Goal: Information Seeking & Learning: Check status

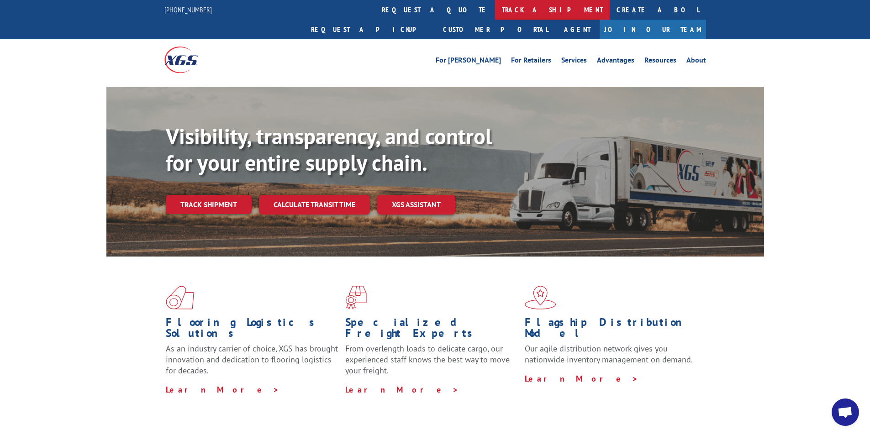
click at [495, 7] on link "track a shipment" at bounding box center [552, 10] width 115 height 20
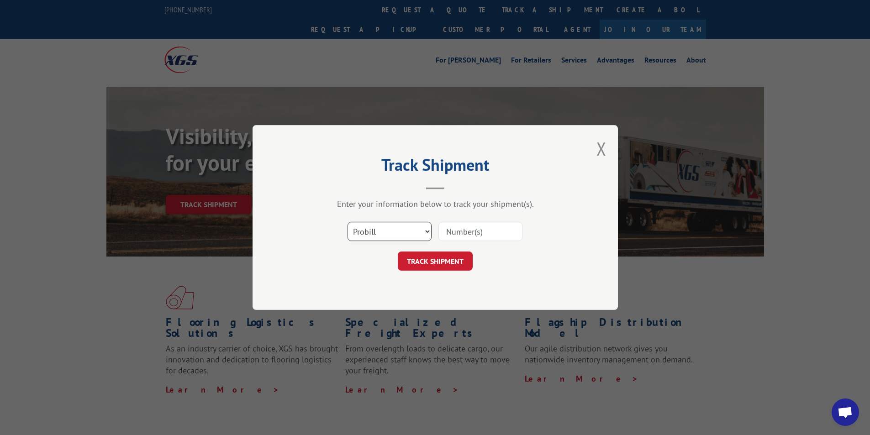
click at [372, 228] on select "Select category... Probill BOL PO" at bounding box center [390, 231] width 84 height 19
select select "po"
click at [348, 222] on select "Select category... Probill BOL PO" at bounding box center [390, 231] width 84 height 19
drag, startPoint x: 453, startPoint y: 227, endPoint x: 452, endPoint y: 232, distance: 5.6
paste input "42405177"
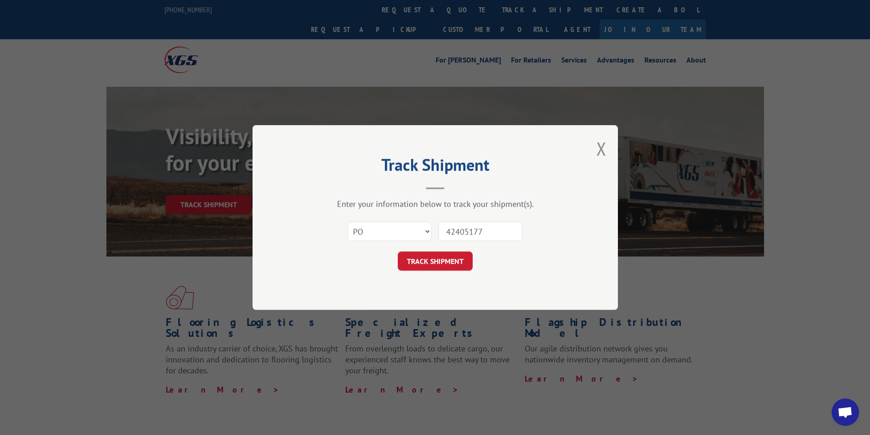
type input "42405177"
click at [424, 270] on button "TRACK SHIPMENT" at bounding box center [435, 261] width 75 height 19
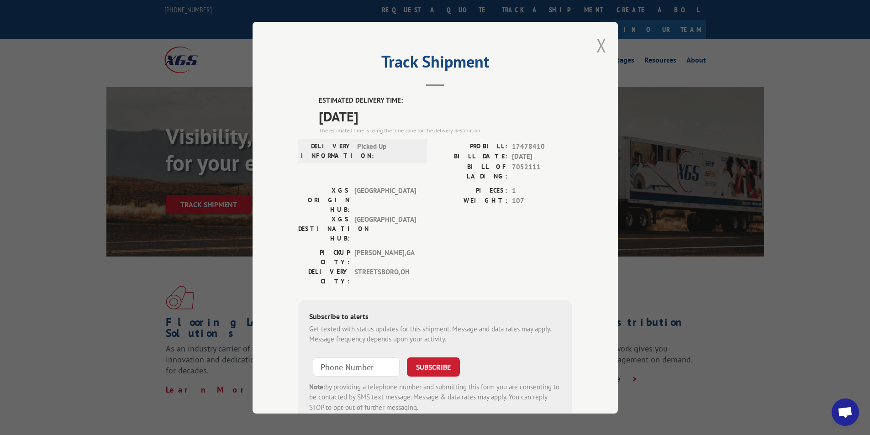
click at [597, 45] on button "Close modal" at bounding box center [602, 45] width 10 height 24
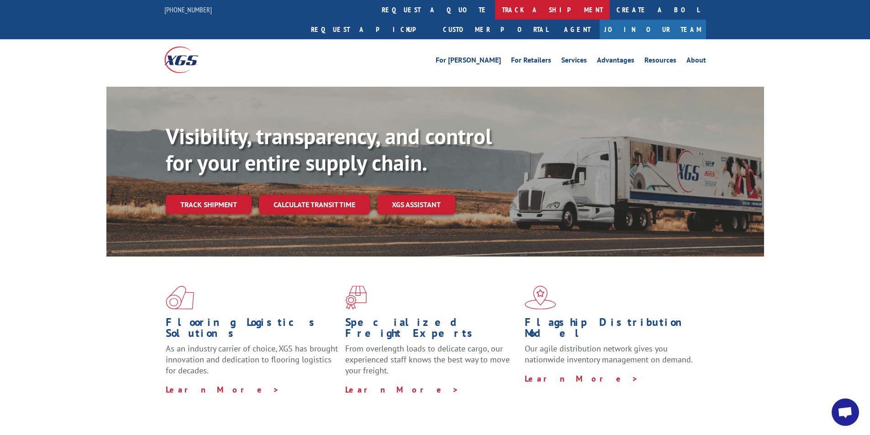
click at [495, 12] on link "track a shipment" at bounding box center [552, 10] width 115 height 20
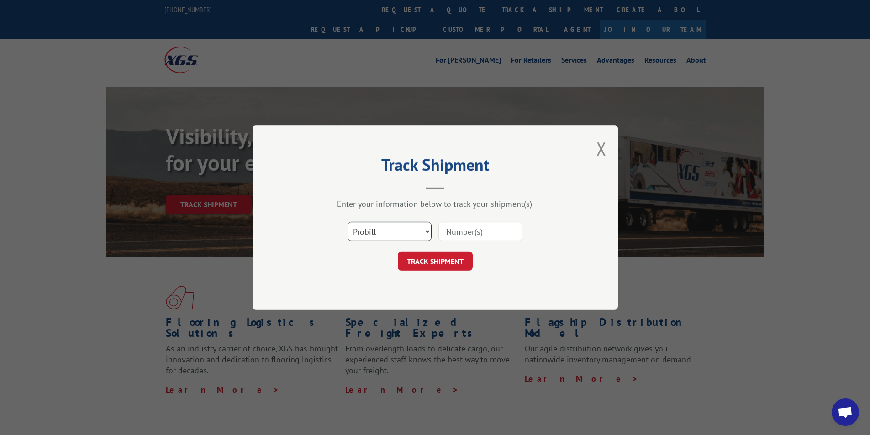
drag, startPoint x: 400, startPoint y: 232, endPoint x: 392, endPoint y: 224, distance: 11.0
click at [400, 232] on select "Select category... Probill BOL PO" at bounding box center [390, 231] width 84 height 19
select select "po"
click at [348, 222] on select "Select category... Probill BOL PO" at bounding box center [390, 231] width 84 height 19
paste input "42405177"
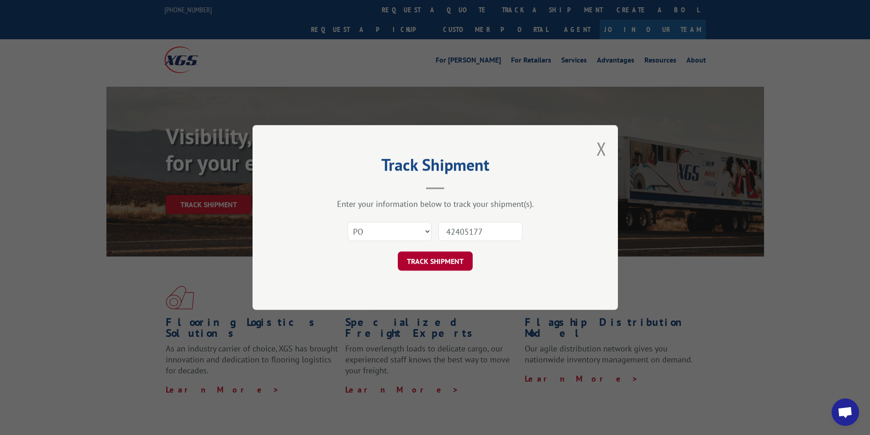
type input "42405177"
click at [413, 257] on button "TRACK SHIPMENT" at bounding box center [435, 261] width 75 height 19
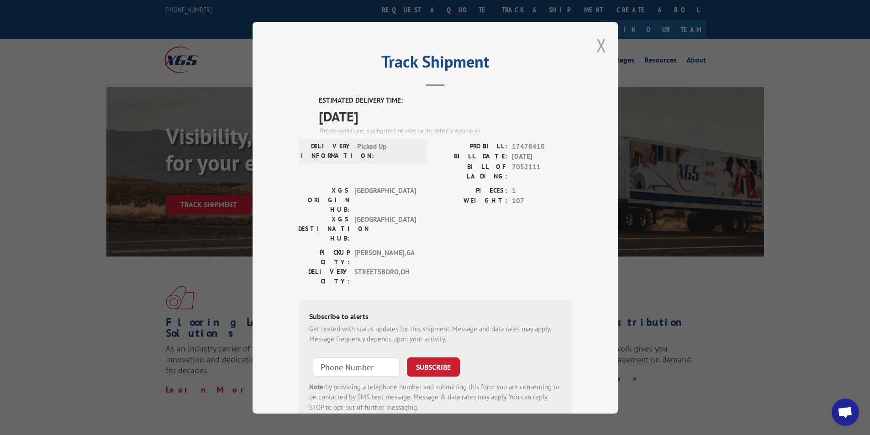
click at [598, 48] on button "Close modal" at bounding box center [602, 45] width 10 height 24
